Goal: Transaction & Acquisition: Obtain resource

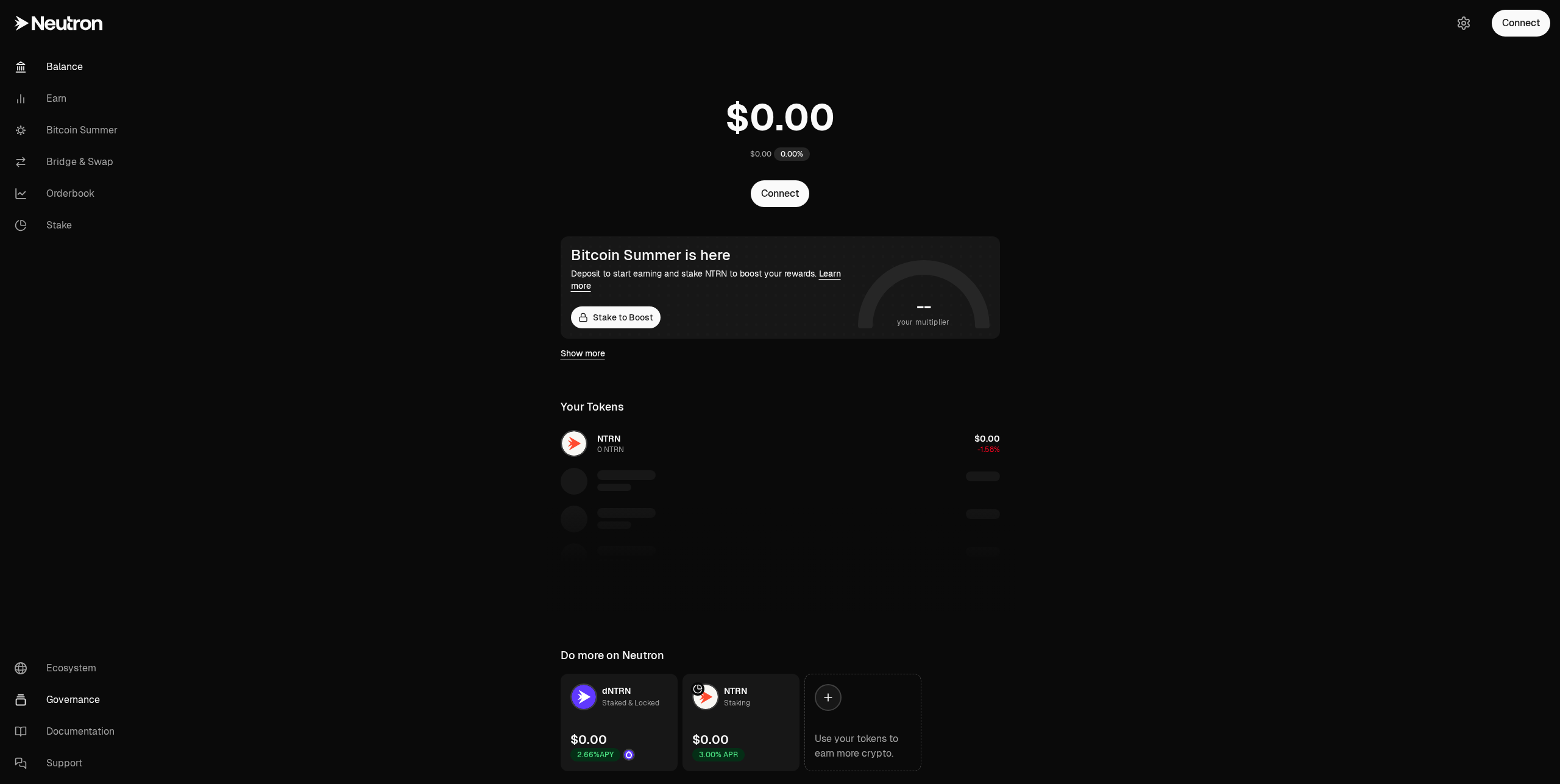
scroll to position [36, 0]
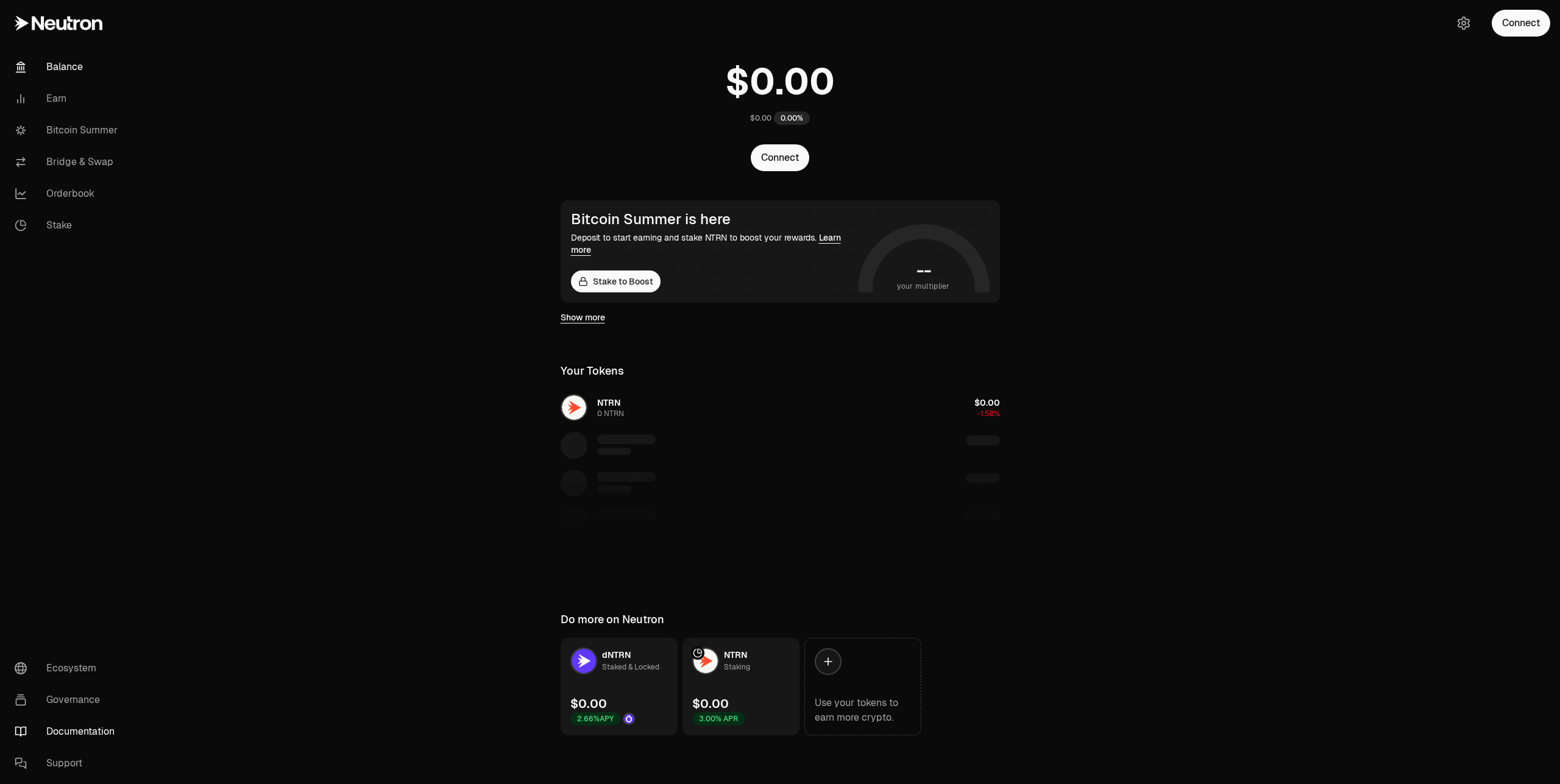
click at [78, 728] on link "Documentation" at bounding box center [68, 732] width 126 height 32
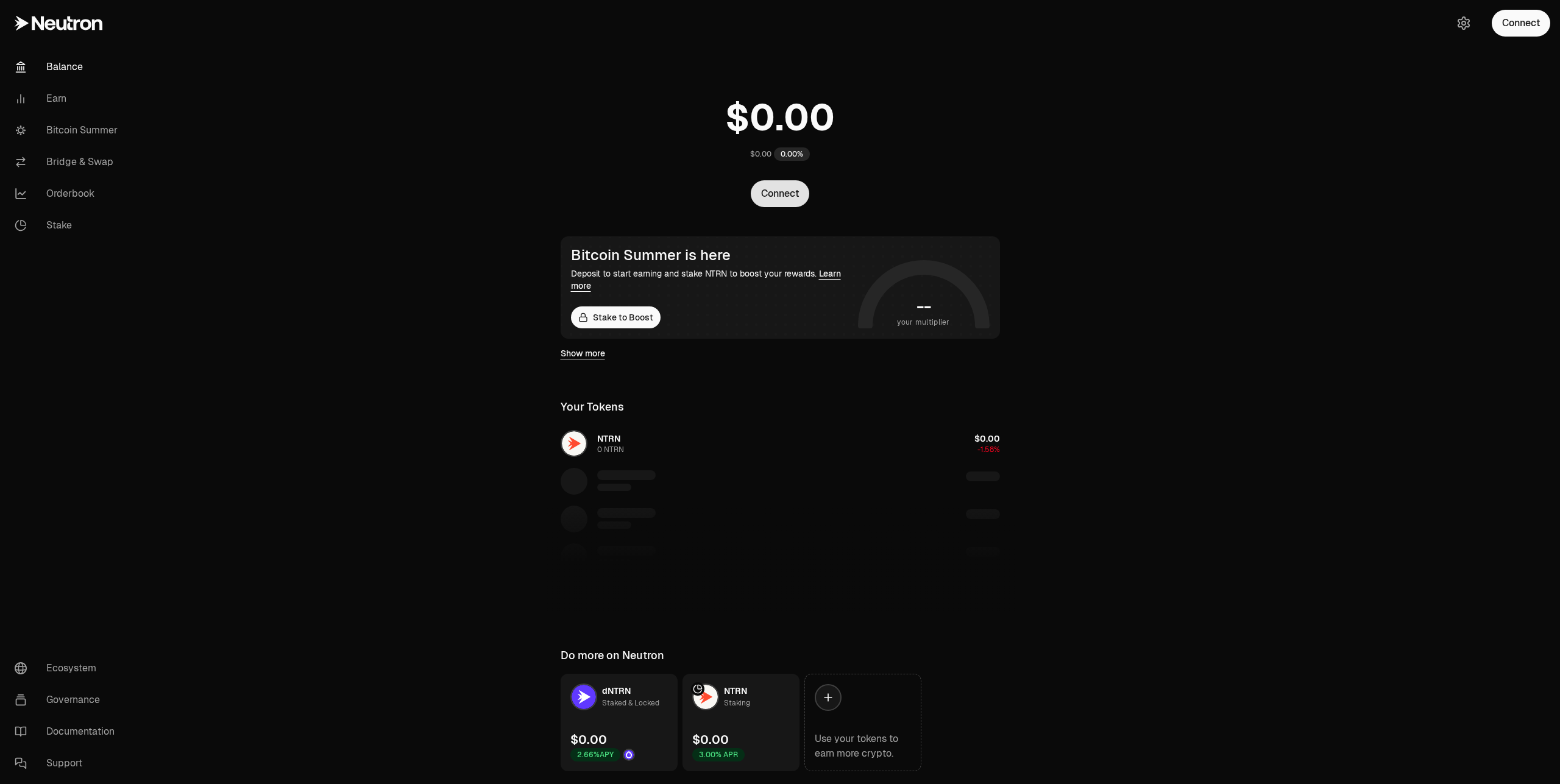
click at [770, 187] on button "Connect" at bounding box center [780, 194] width 59 height 27
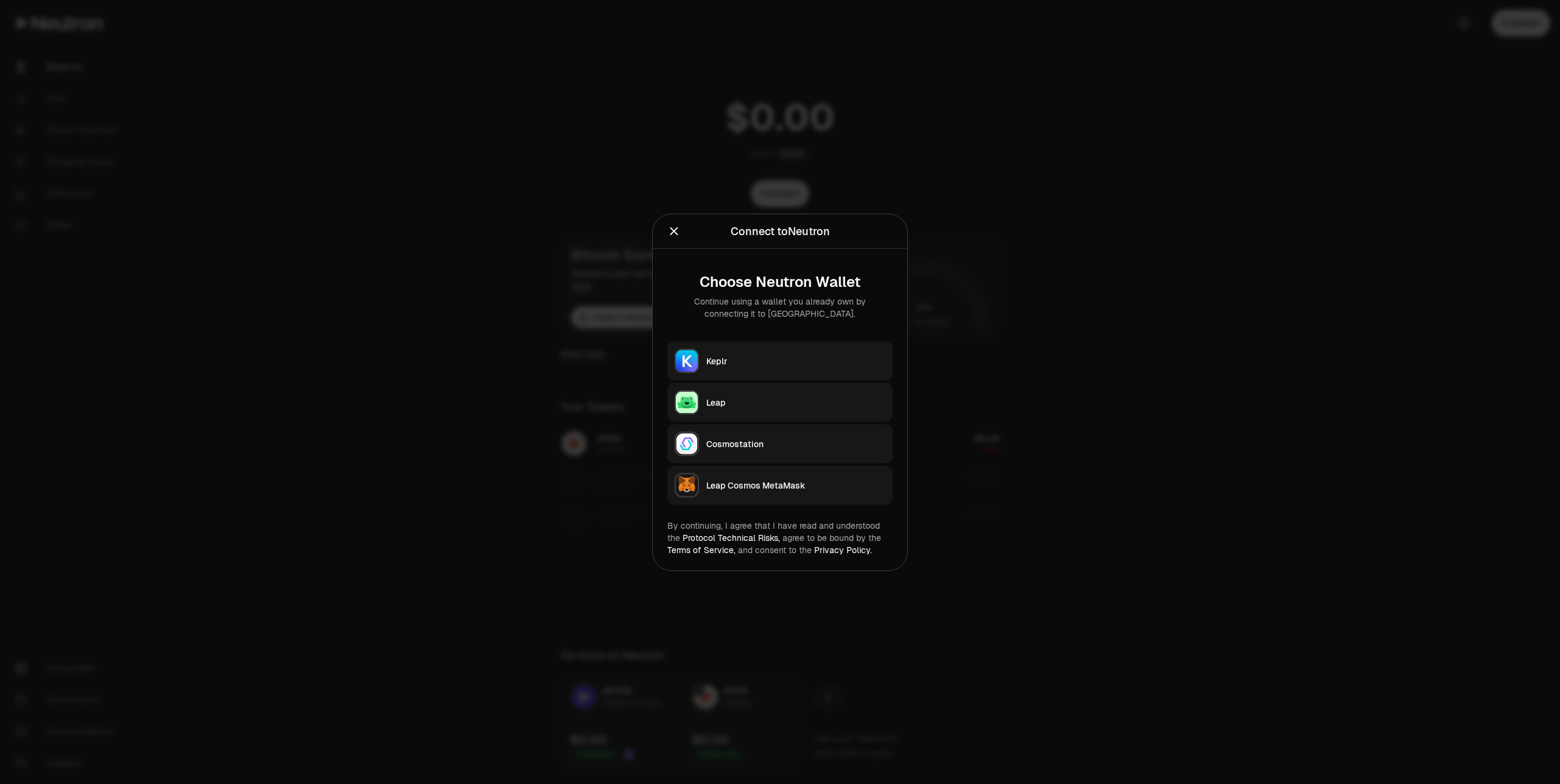
click at [784, 492] on button "Leap Cosmos MetaMask" at bounding box center [779, 484] width 225 height 39
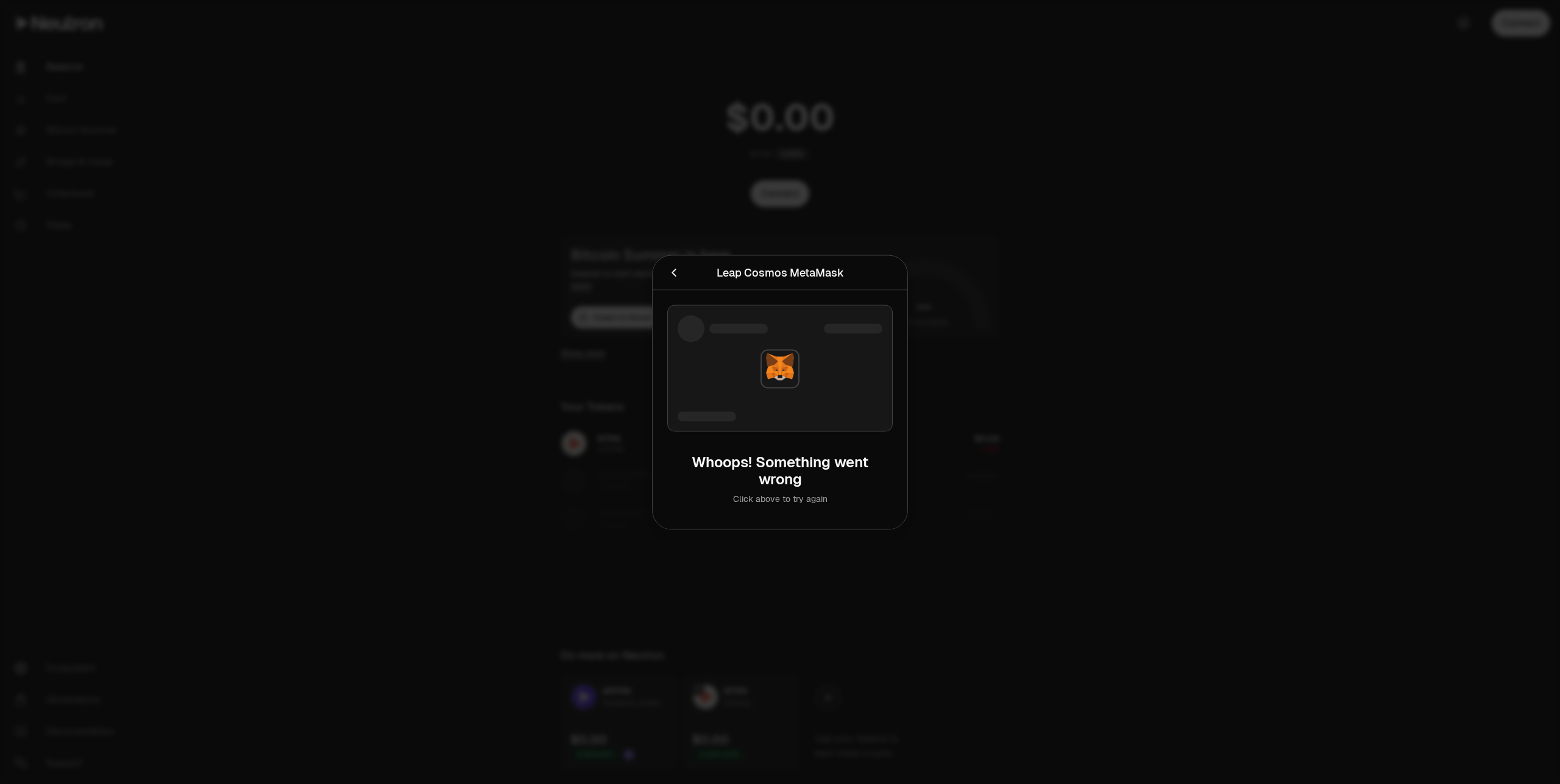
click at [669, 277] on icon "Cancel" at bounding box center [674, 272] width 13 height 13
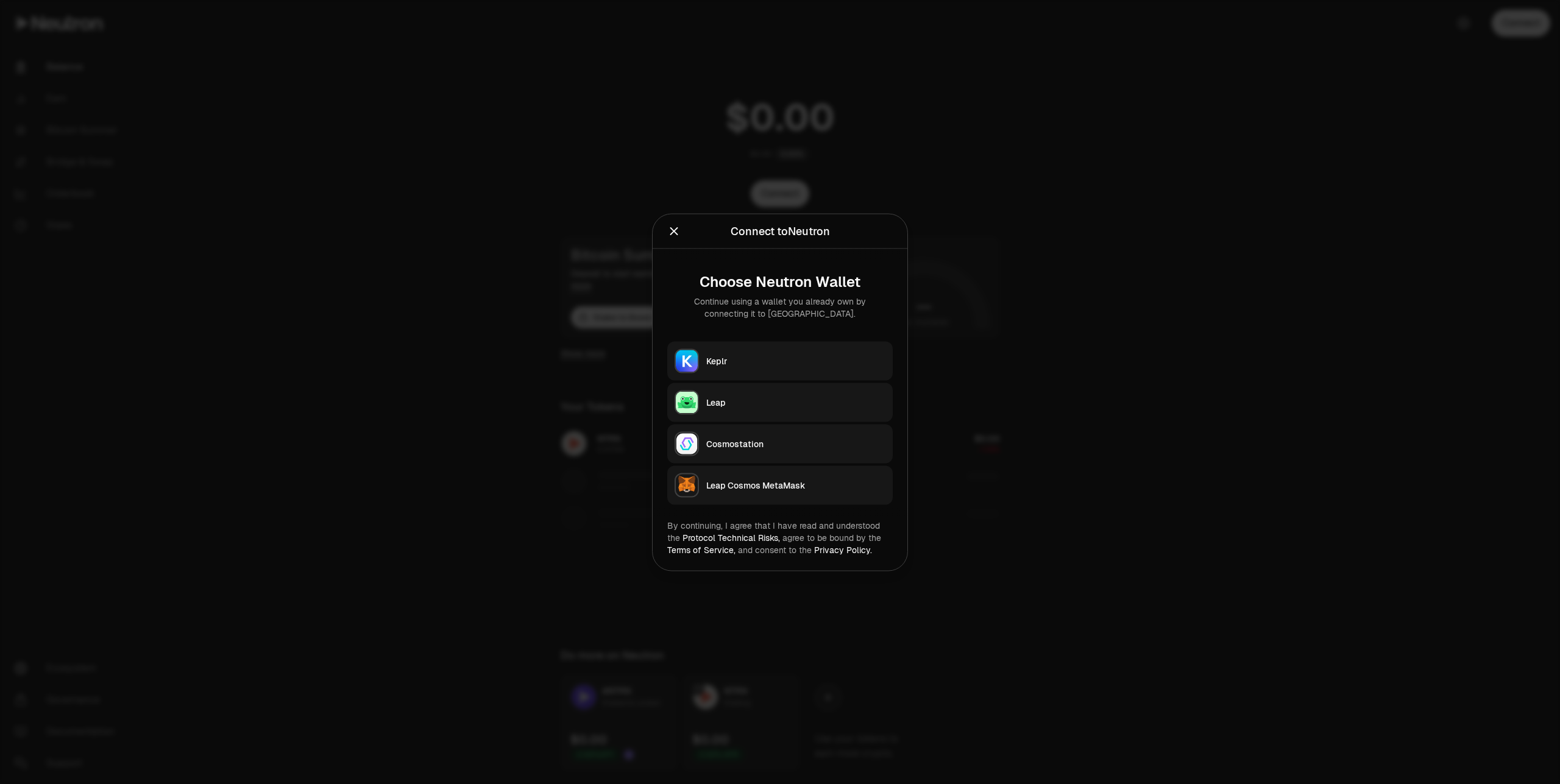
click at [1136, 377] on div at bounding box center [780, 392] width 1560 height 784
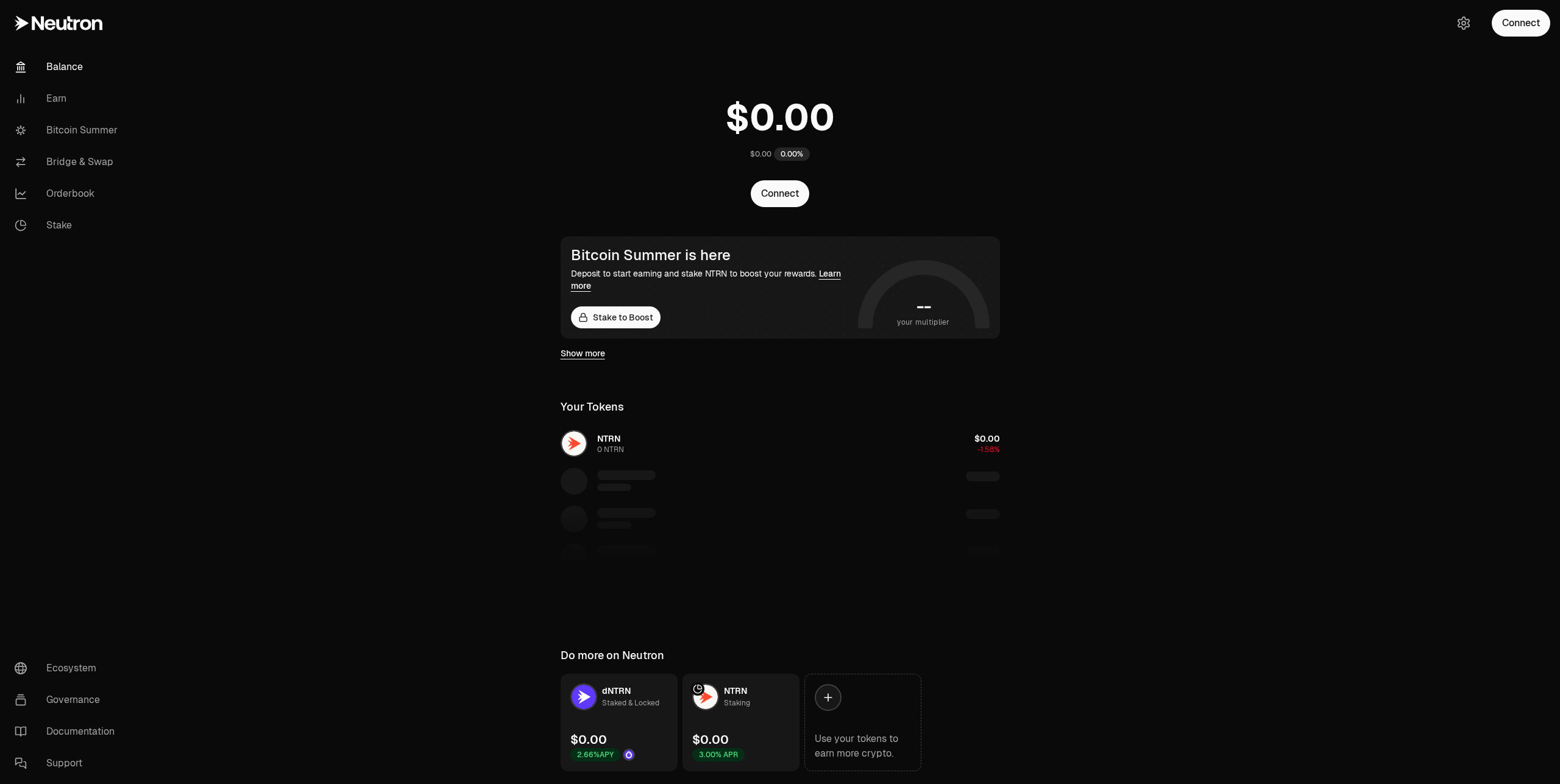
scroll to position [36, 0]
